Goal: Information Seeking & Learning: Learn about a topic

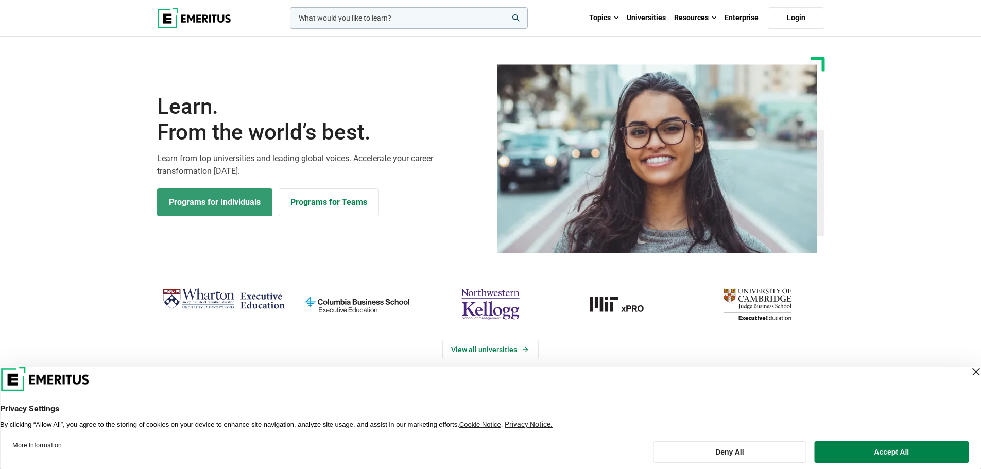
click at [231, 206] on link "Programs for Individuals" at bounding box center [214, 203] width 115 height 28
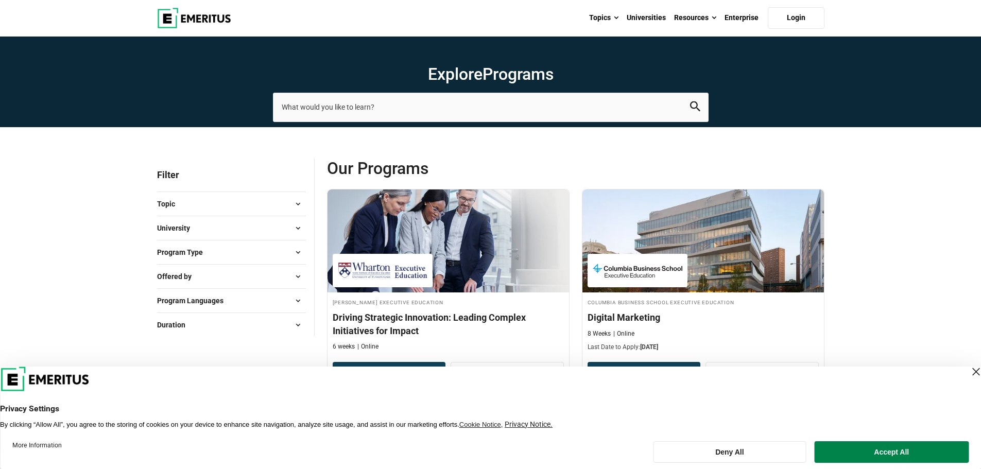
click at [198, 200] on button "Topic" at bounding box center [231, 203] width 149 height 15
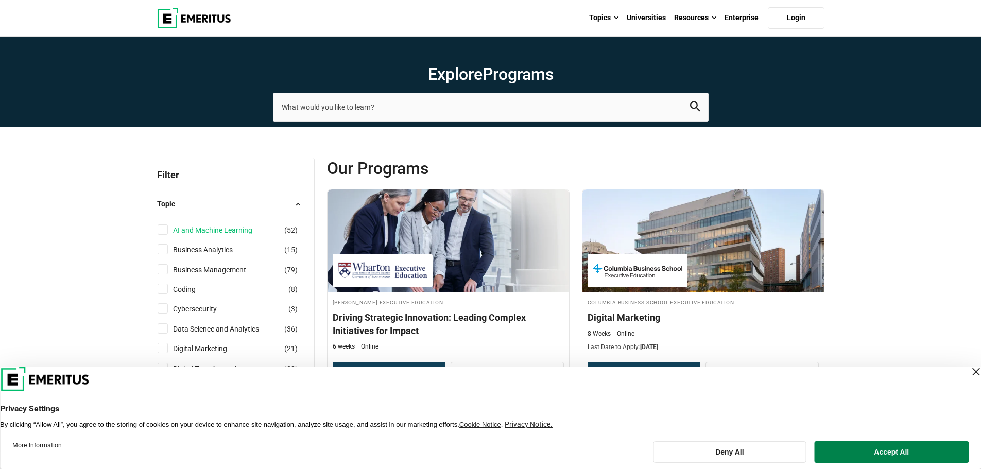
click at [246, 230] on link "AI and Machine Learning" at bounding box center [223, 230] width 100 height 11
checkbox input "true"
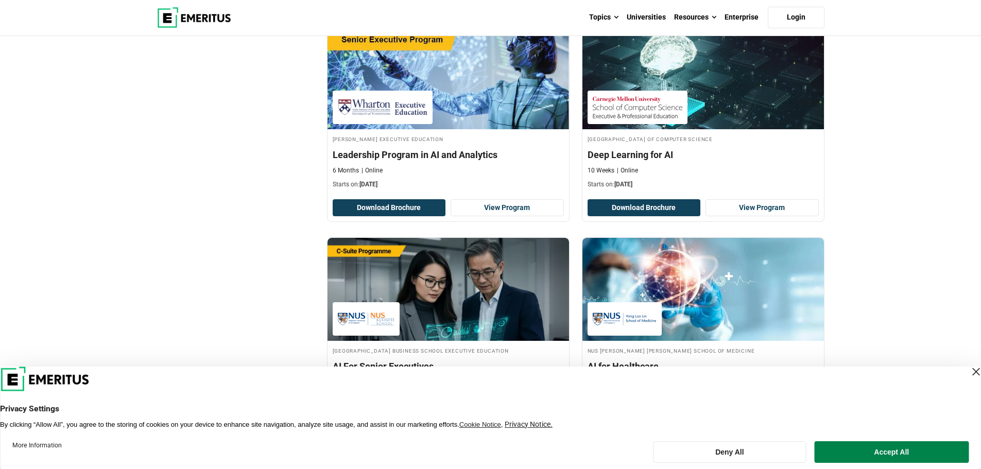
scroll to position [1099, 0]
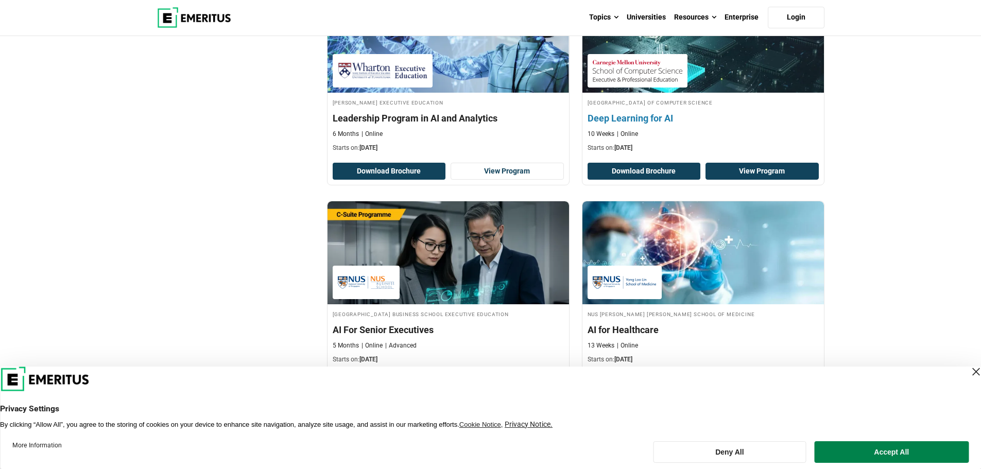
click at [743, 173] on link "View Program" at bounding box center [762, 172] width 113 height 18
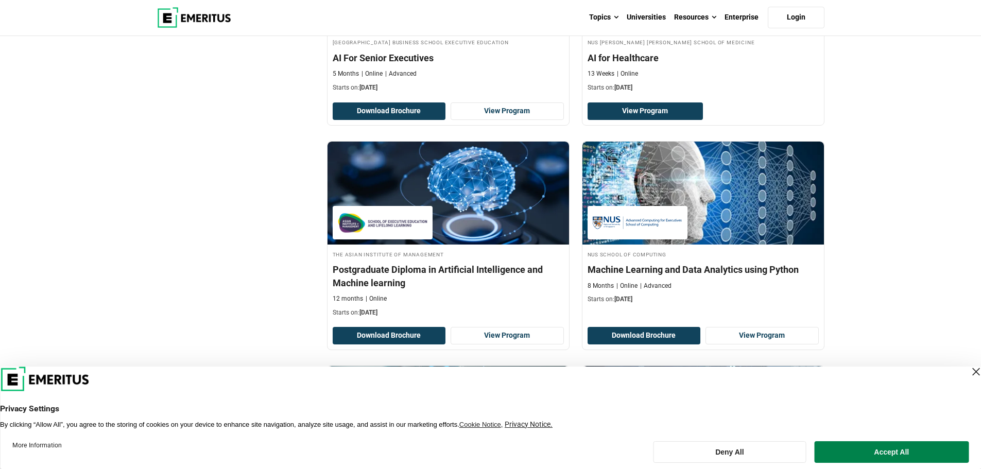
scroll to position [1374, 0]
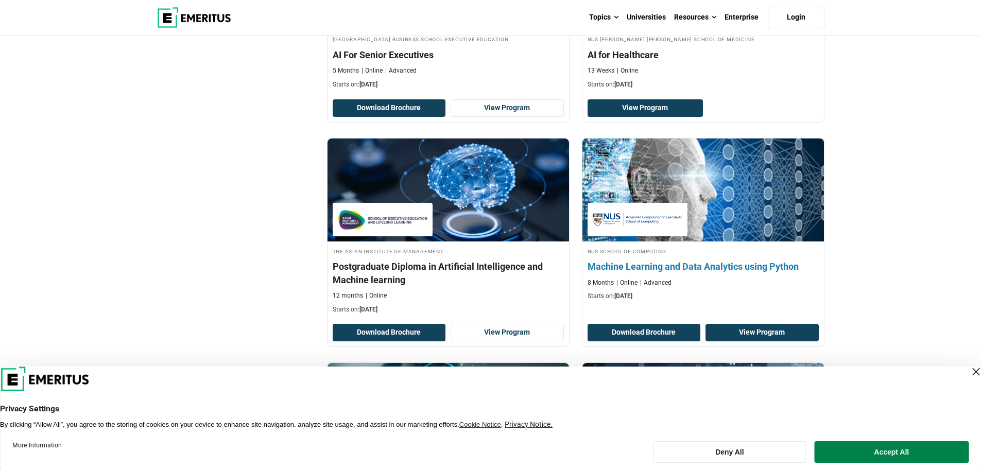
click at [780, 327] on link "View Program" at bounding box center [762, 333] width 113 height 18
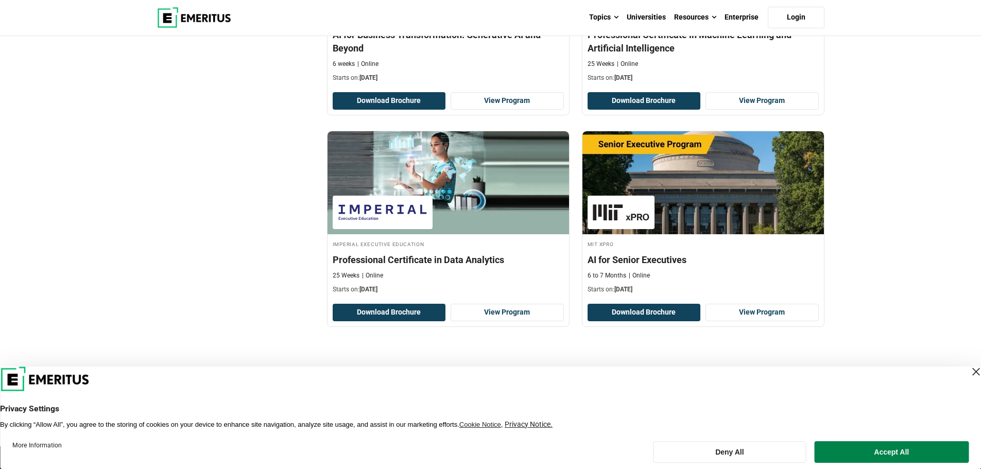
scroll to position [2198, 0]
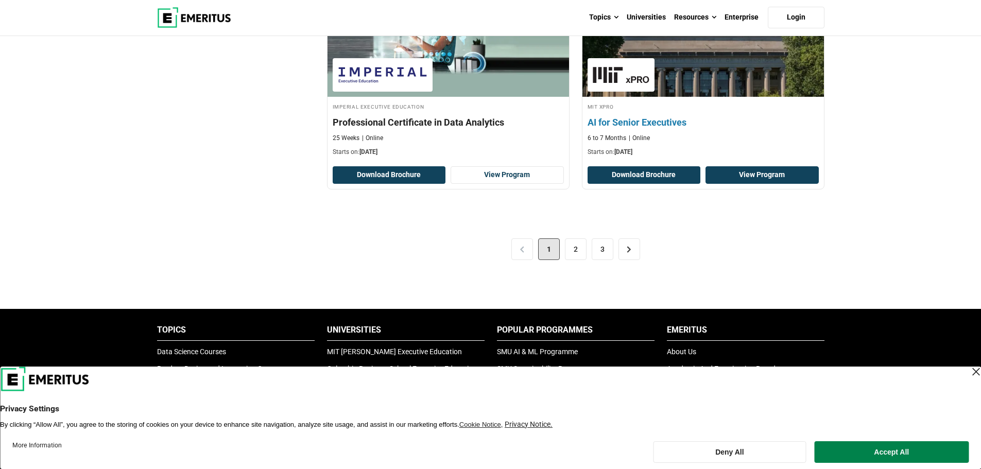
click at [772, 178] on link "View Program" at bounding box center [762, 175] width 113 height 18
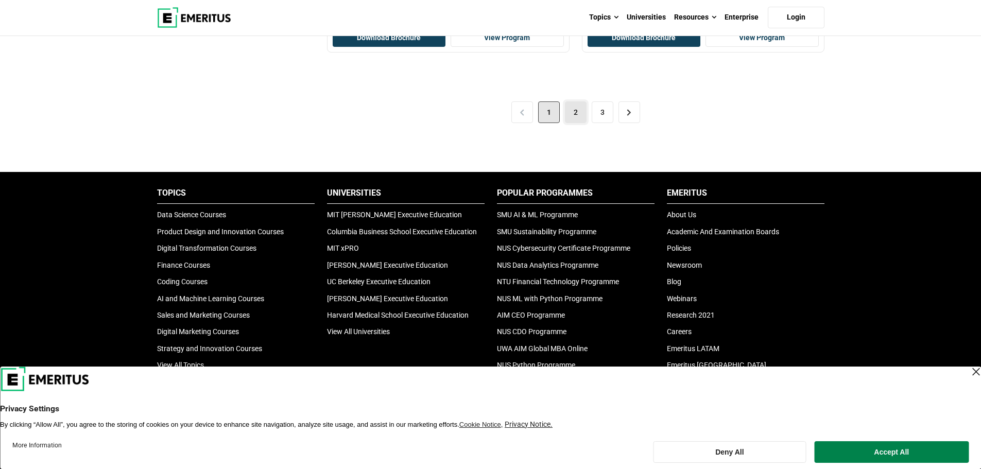
click at [579, 117] on link "2" at bounding box center [576, 112] width 22 height 22
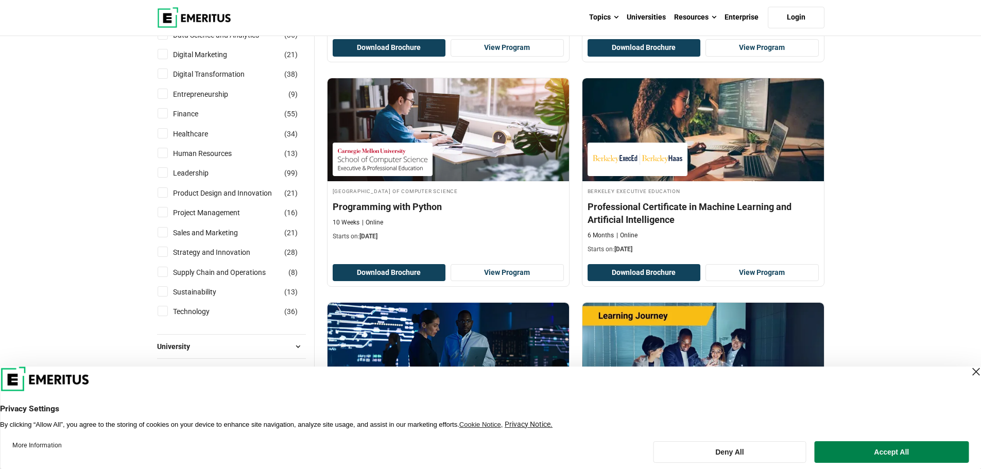
scroll to position [412, 0]
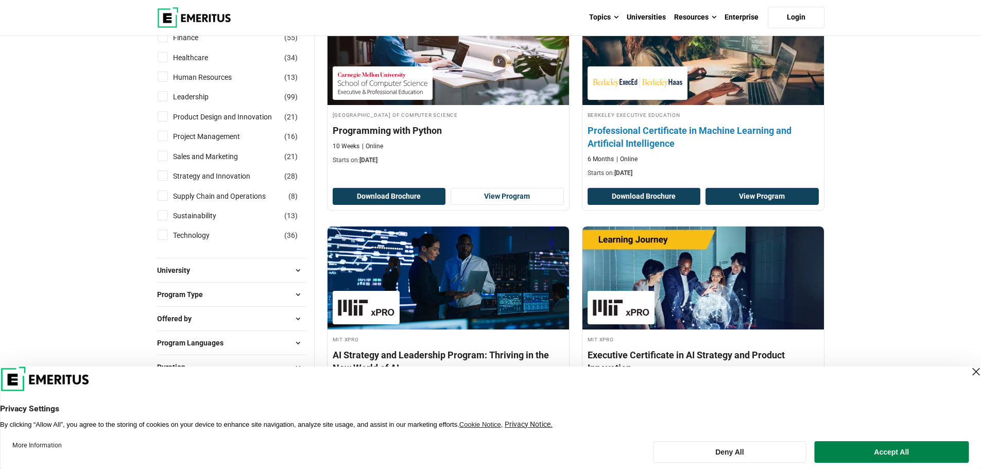
click at [749, 194] on link "View Program" at bounding box center [762, 197] width 113 height 18
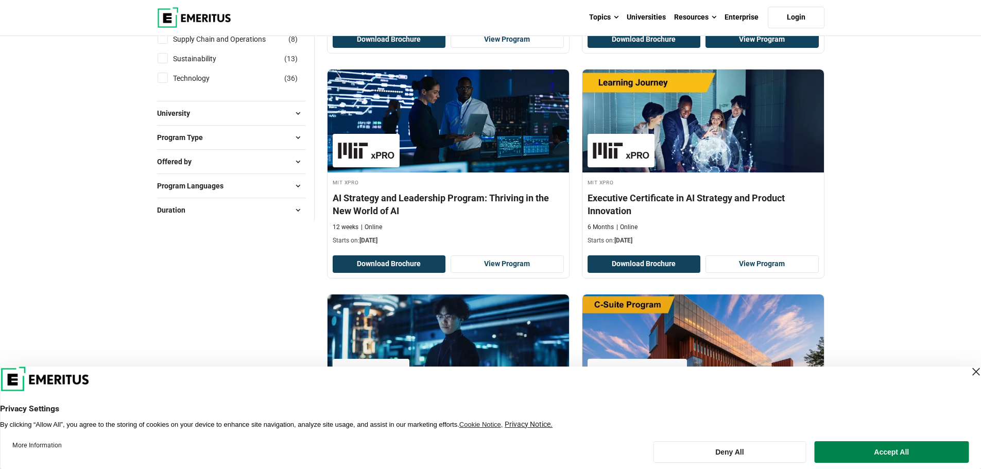
scroll to position [550, 0]
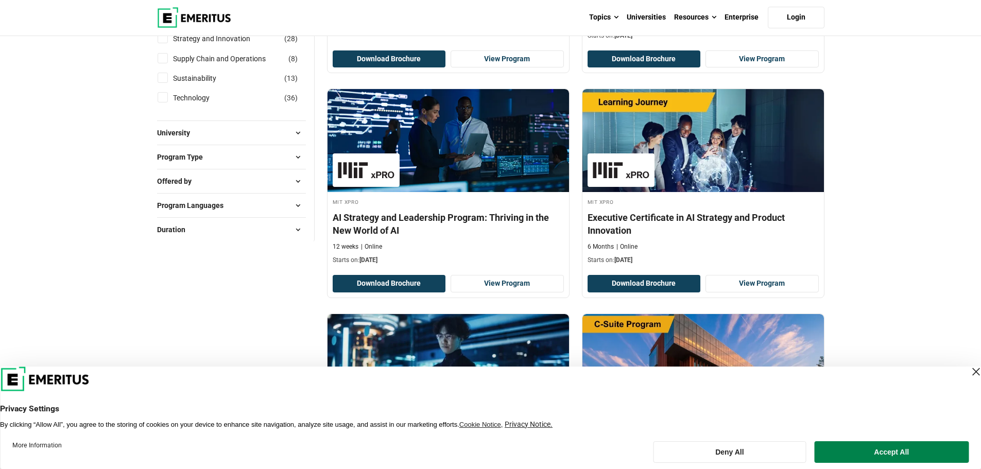
click at [287, 208] on button "Program Languages" at bounding box center [231, 205] width 149 height 15
click at [232, 156] on button "Program Type" at bounding box center [231, 156] width 149 height 15
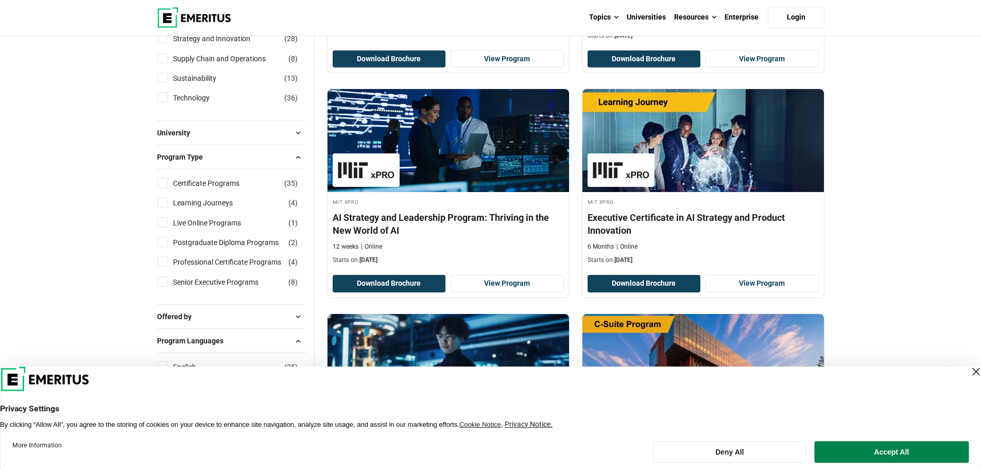
click at [294, 125] on span at bounding box center [297, 132] width 15 height 15
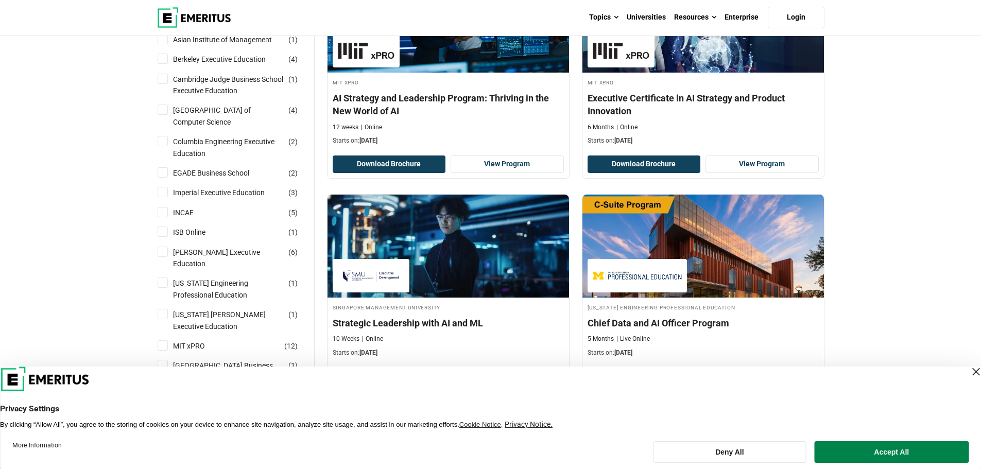
scroll to position [687, 0]
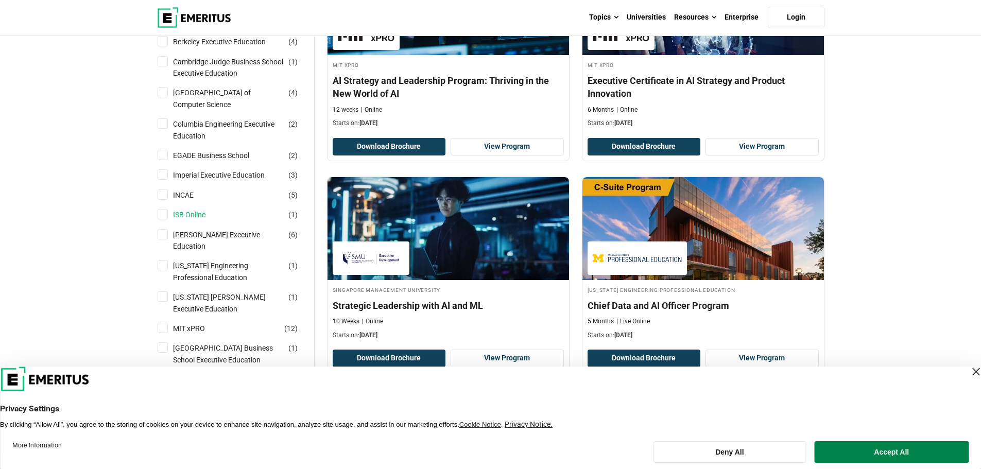
click at [225, 215] on link "ISB Online" at bounding box center [199, 214] width 53 height 11
checkbox input "true"
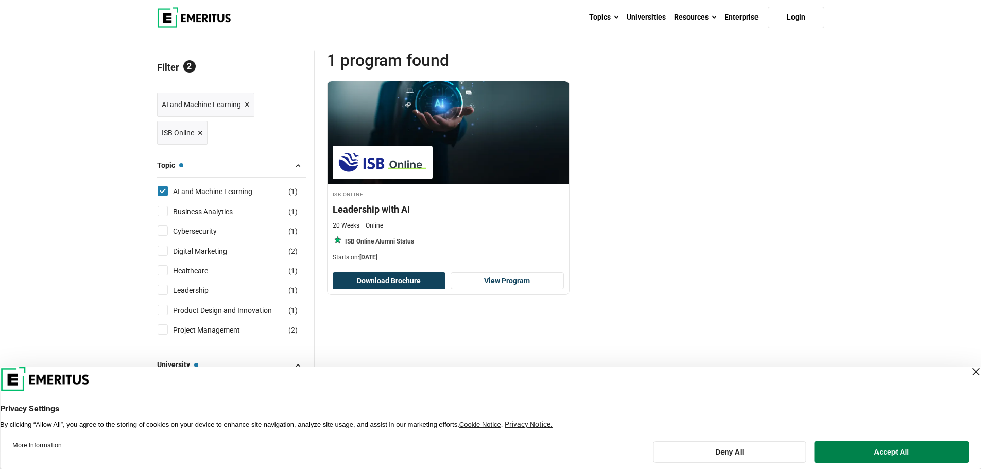
scroll to position [138, 0]
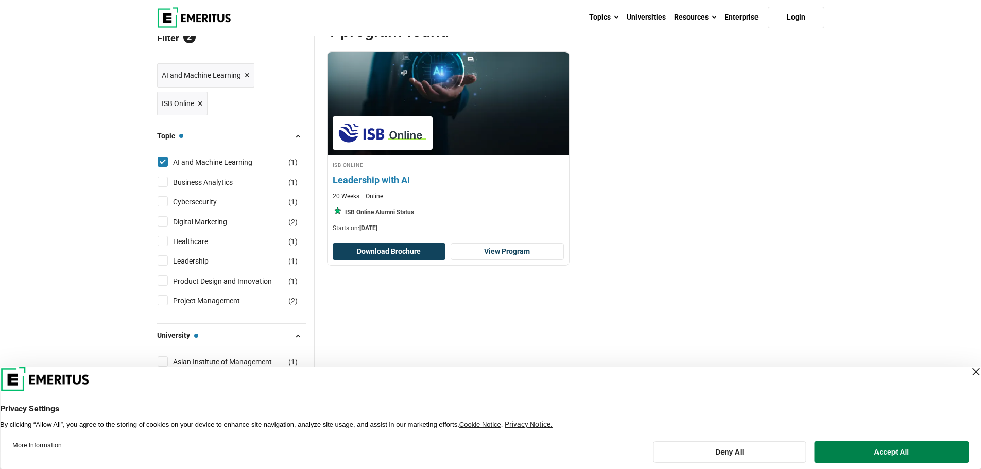
click at [396, 183] on h4 "Leadership with AI" at bounding box center [448, 180] width 231 height 13
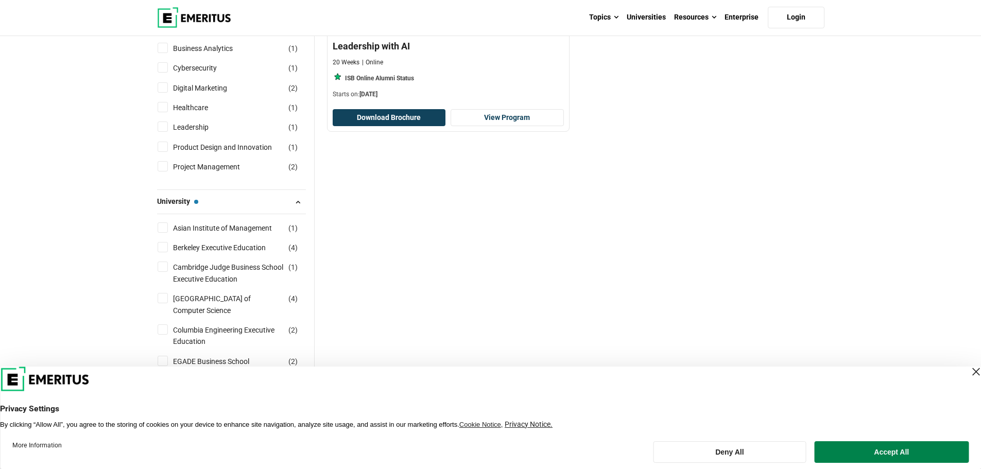
scroll to position [412, 0]
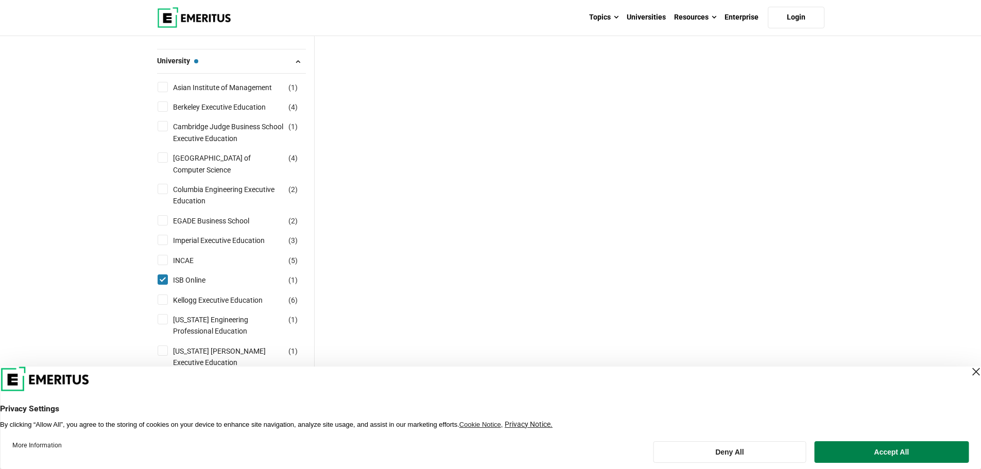
click at [164, 277] on input "ISB Online ( 1 )" at bounding box center [163, 280] width 10 height 10
checkbox input "false"
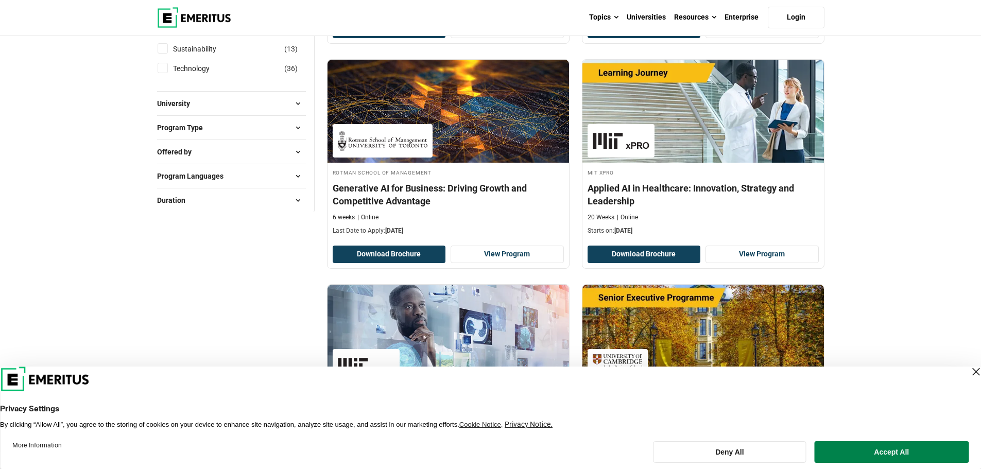
scroll to position [550, 0]
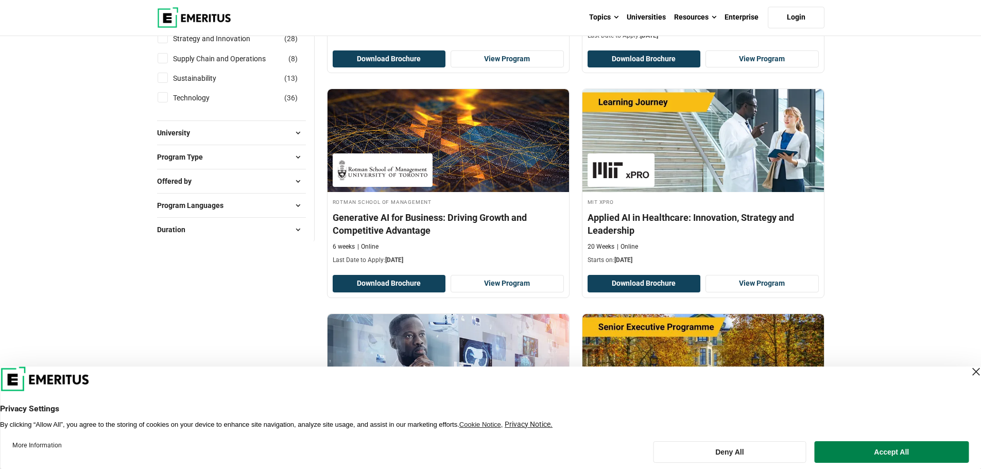
click at [194, 158] on span "Program Type" at bounding box center [184, 156] width 54 height 11
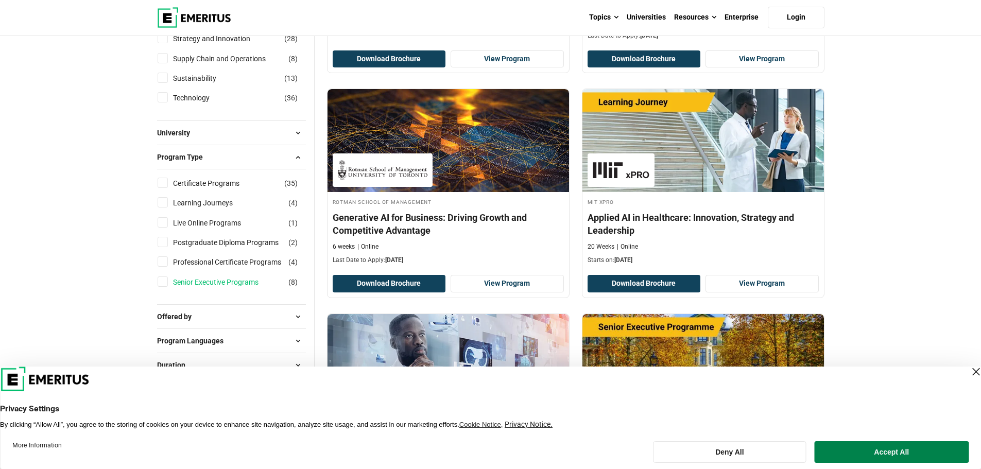
click at [190, 282] on link "Senior Executive Programs" at bounding box center [226, 282] width 106 height 11
checkbox input "true"
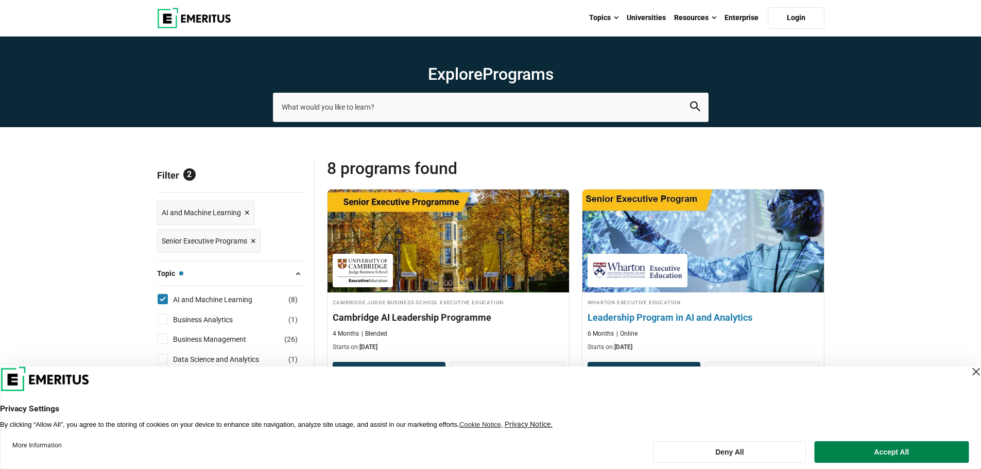
click at [635, 316] on h4 "Leadership Program in AI and Analytics" at bounding box center [703, 317] width 231 height 13
